Goal: Task Accomplishment & Management: Complete application form

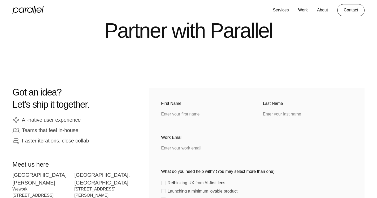
scroll to position [66, 0]
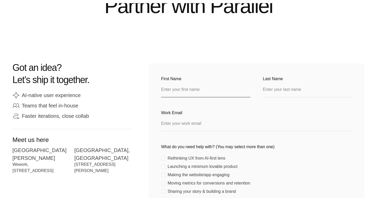
click at [181, 95] on input "First Name" at bounding box center [205, 90] width 89 height 14
type input "[PERSON_NAME]"
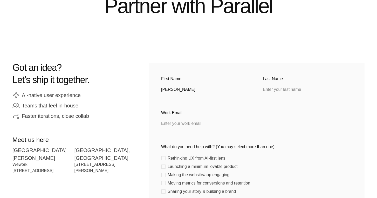
type input "[PERSON_NAME]"
type input "[PERSON_NAME][EMAIL_ADDRESS][DOMAIN_NAME]"
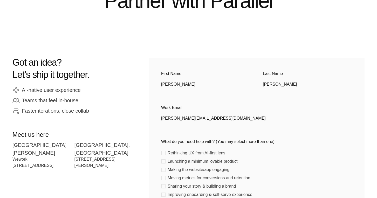
scroll to position [204, 0]
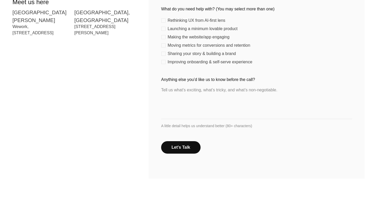
click at [164, 65] on form "First Name [PERSON_NAME] Last Name [PERSON_NAME] Work Email [PERSON_NAME][EMAIL…" at bounding box center [256, 52] width 191 height 228
click at [166, 54] on label "Sharing your story & building a brand" at bounding box center [199, 54] width 77 height 4
click at [164, 54] on input "Sharing your story & building a brand" at bounding box center [162, 53] width 3 height 3
checkbox input "true"
click at [183, 99] on textarea "Anything else you’d like us to know before the call?" at bounding box center [256, 101] width 191 height 36
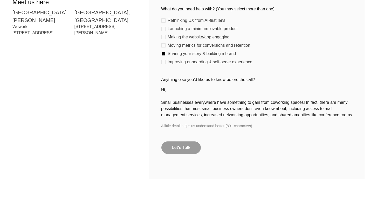
type textarea "Hi, Small businesses everywhere have something to gain from coworking spaces! I…"
click at [185, 148] on input "Let's Talk" at bounding box center [181, 147] width 40 height 13
type input "Please wait..."
